Goal: Information Seeking & Learning: Learn about a topic

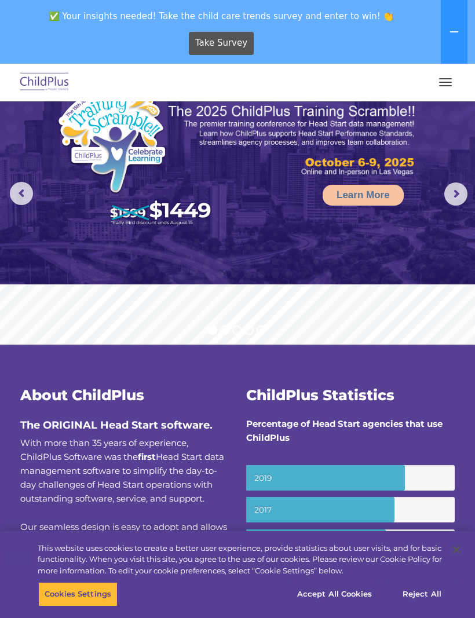
click at [365, 189] on link "Learn More" at bounding box center [363, 195] width 81 height 21
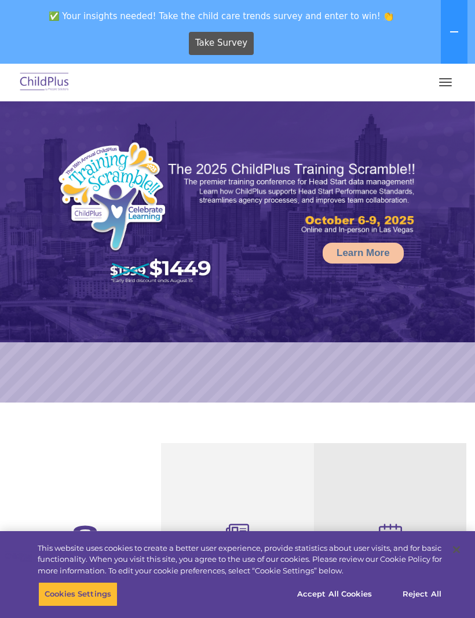
select select "MEDIUM"
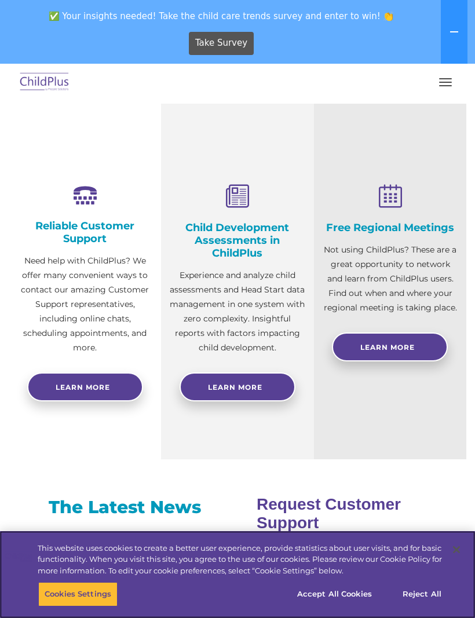
scroll to position [342, 0]
